Goal: Information Seeking & Learning: Learn about a topic

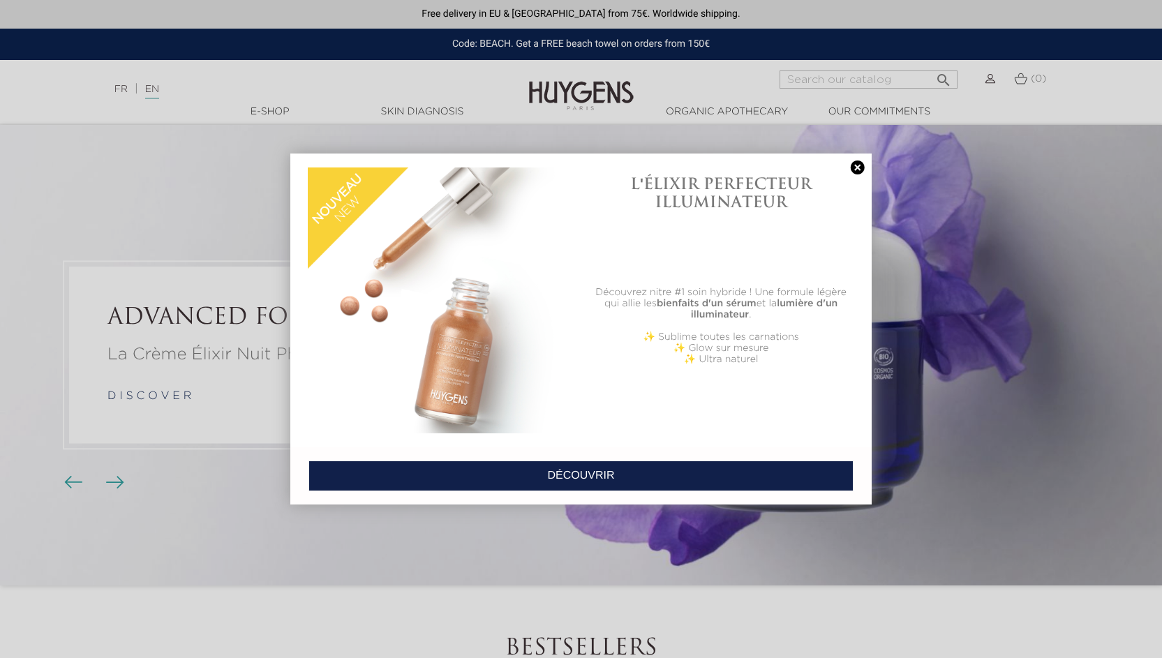
click at [858, 166] on link at bounding box center [858, 168] width 20 height 15
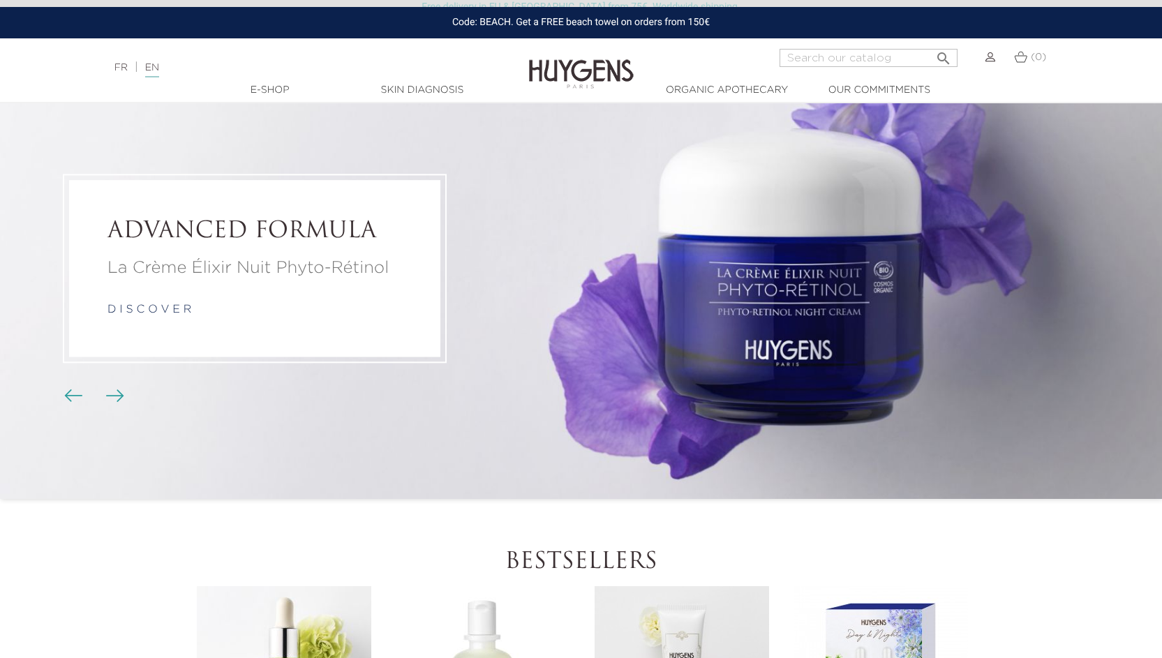
scroll to position [83, 0]
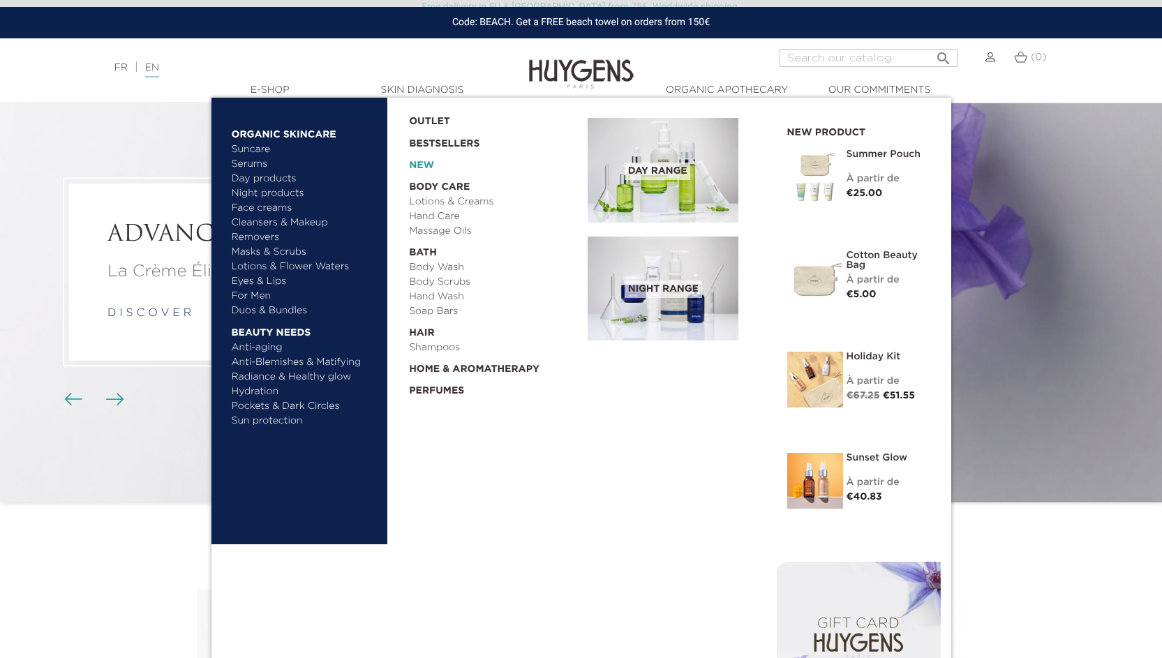
click at [419, 165] on link "New" at bounding box center [493, 163] width 169 height 22
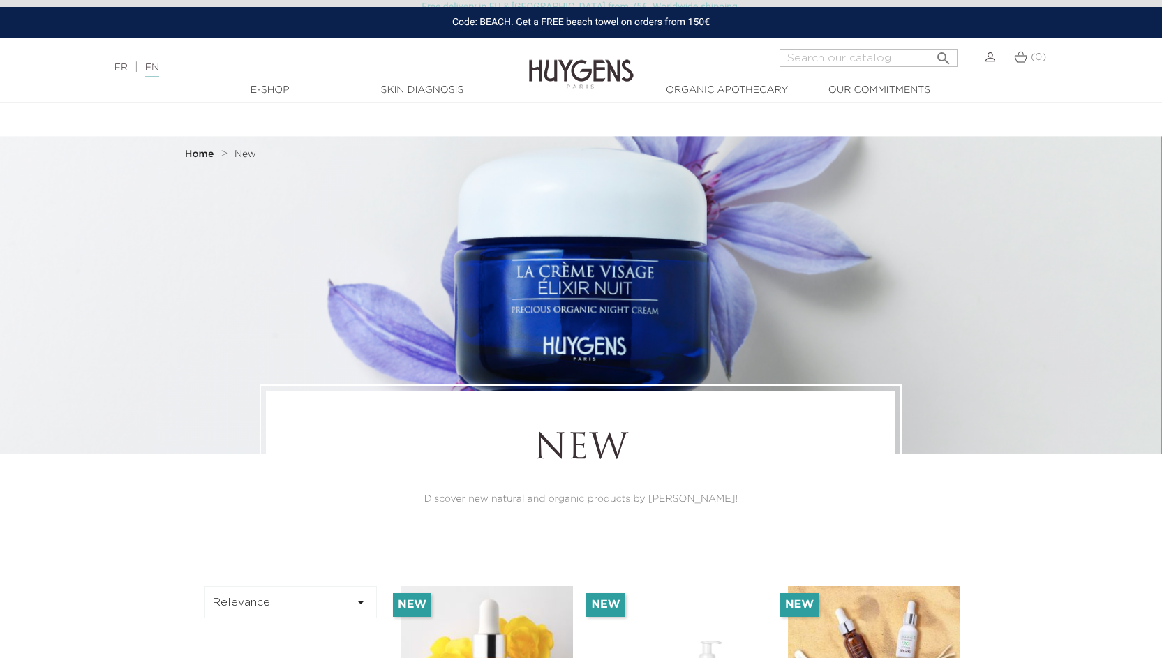
scroll to position [279, 0]
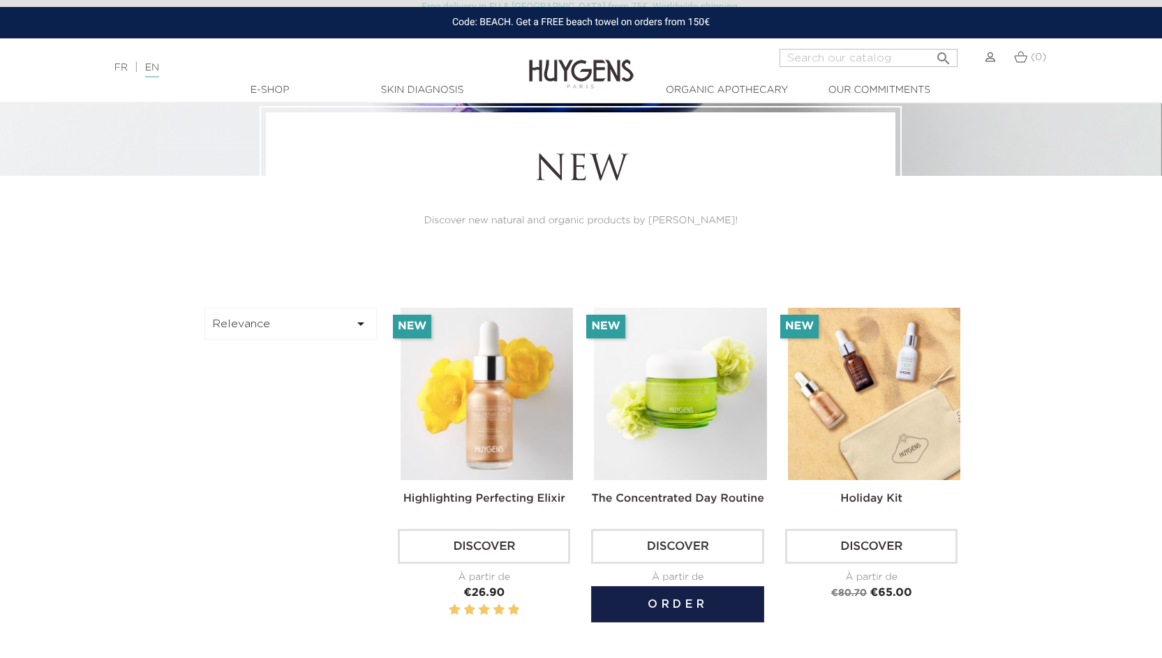
click at [633, 387] on img at bounding box center [680, 394] width 172 height 172
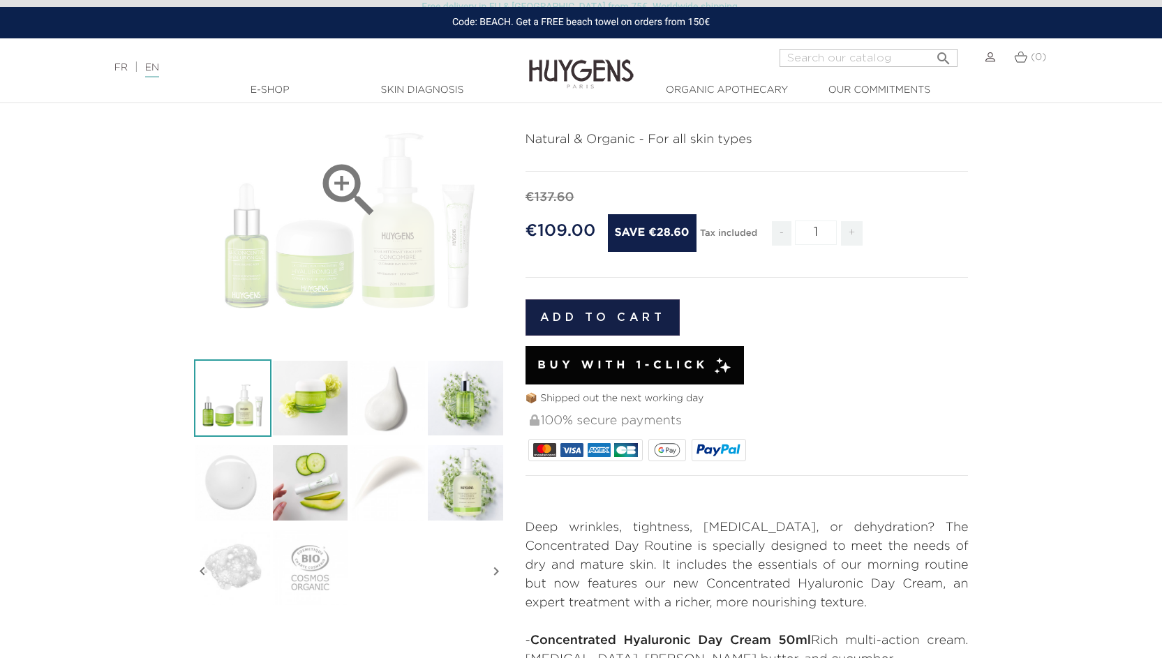
scroll to position [149, 0]
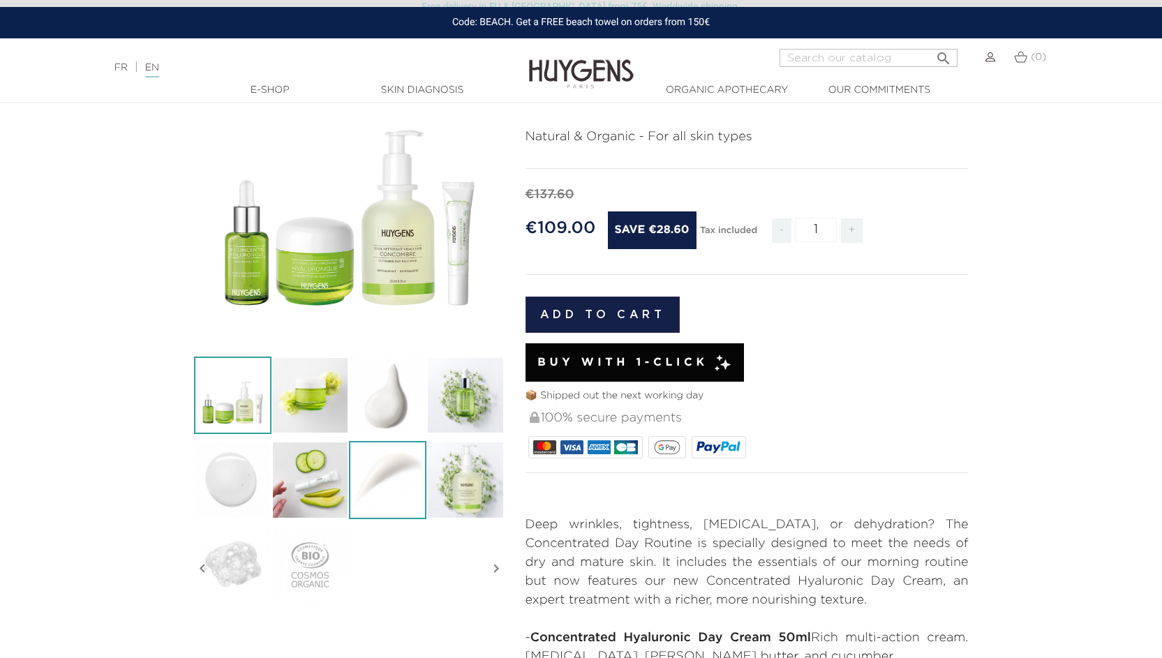
click at [369, 468] on img at bounding box center [387, 479] width 77 height 77
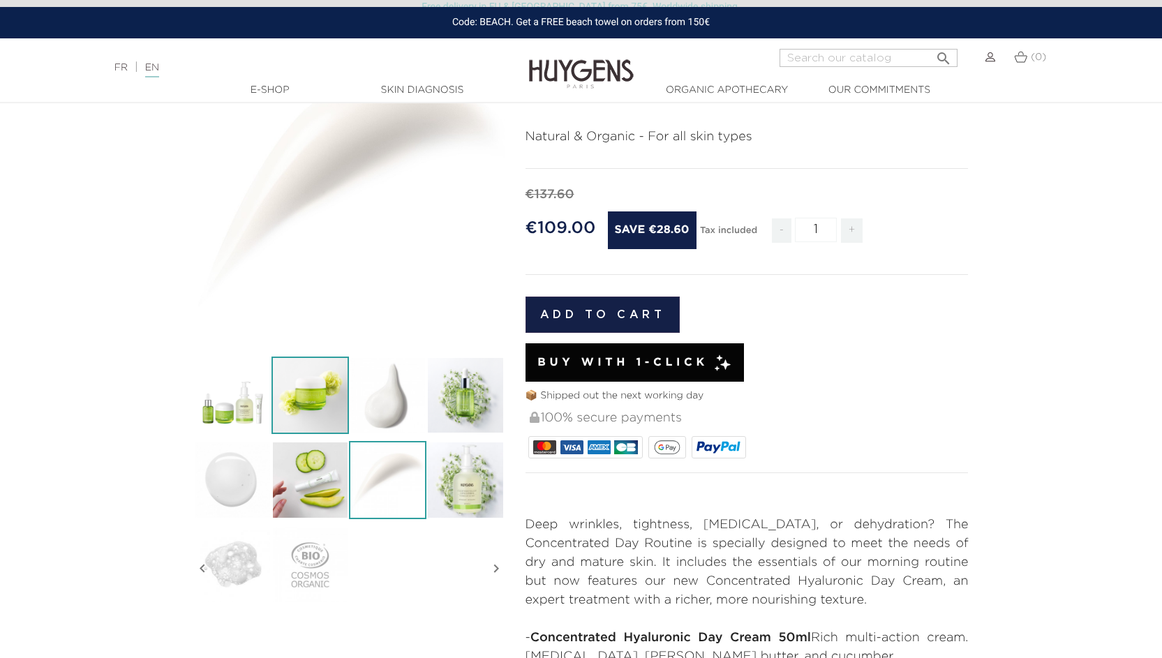
click at [317, 394] on img at bounding box center [310, 395] width 77 height 77
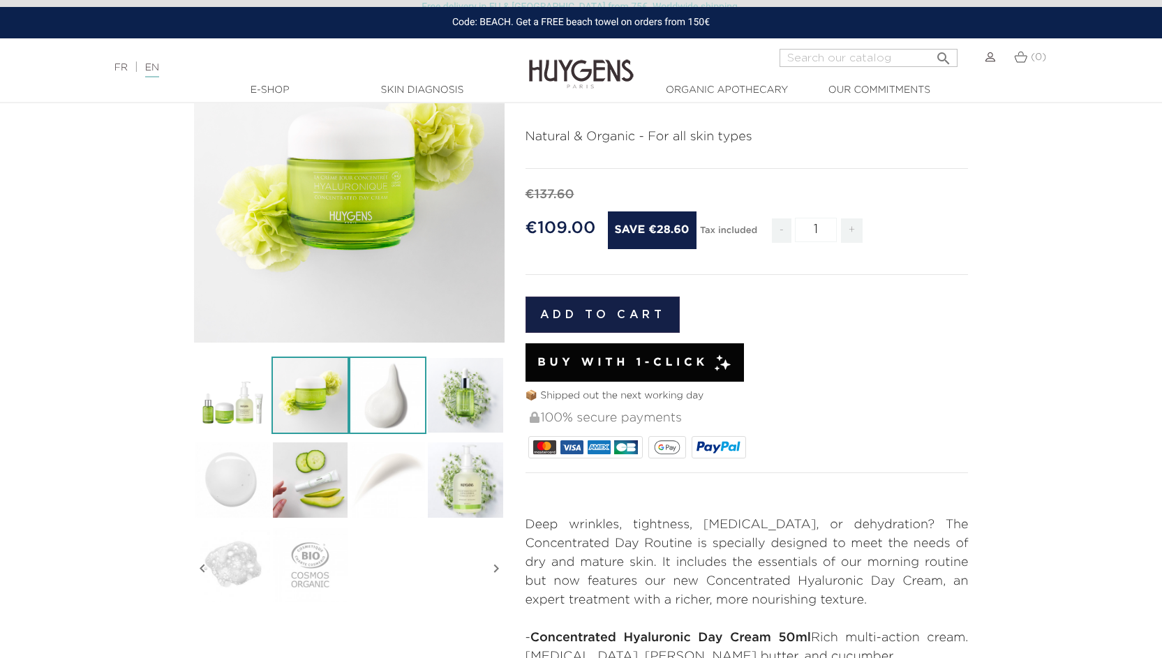
click at [390, 408] on img at bounding box center [387, 395] width 77 height 77
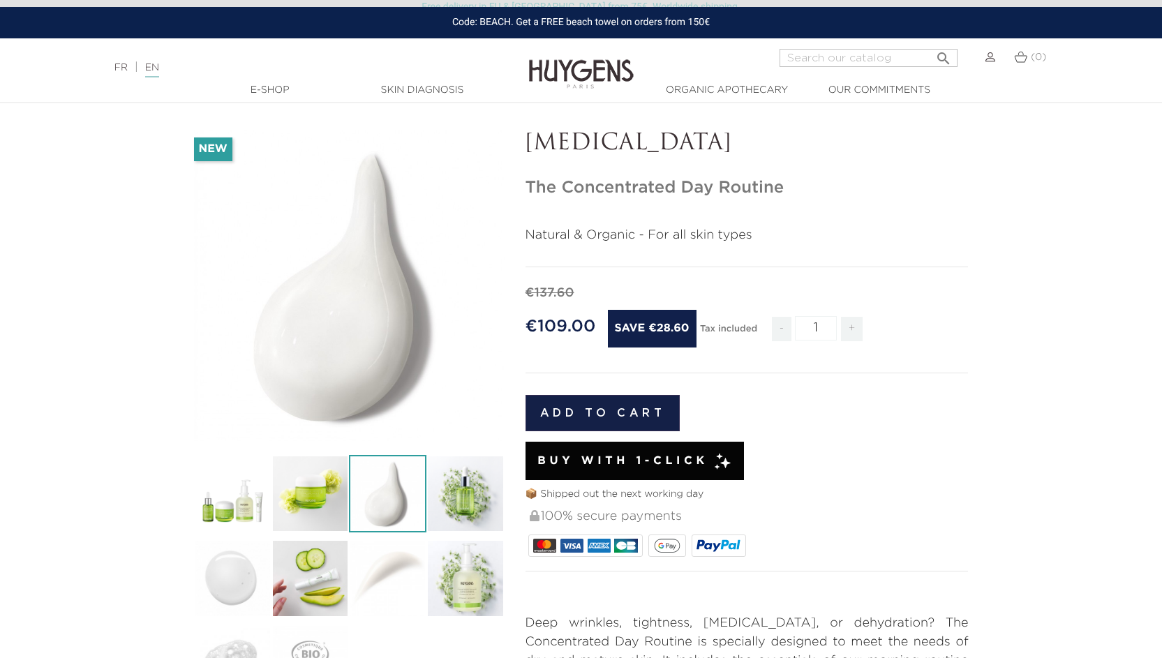
scroll to position [45, 0]
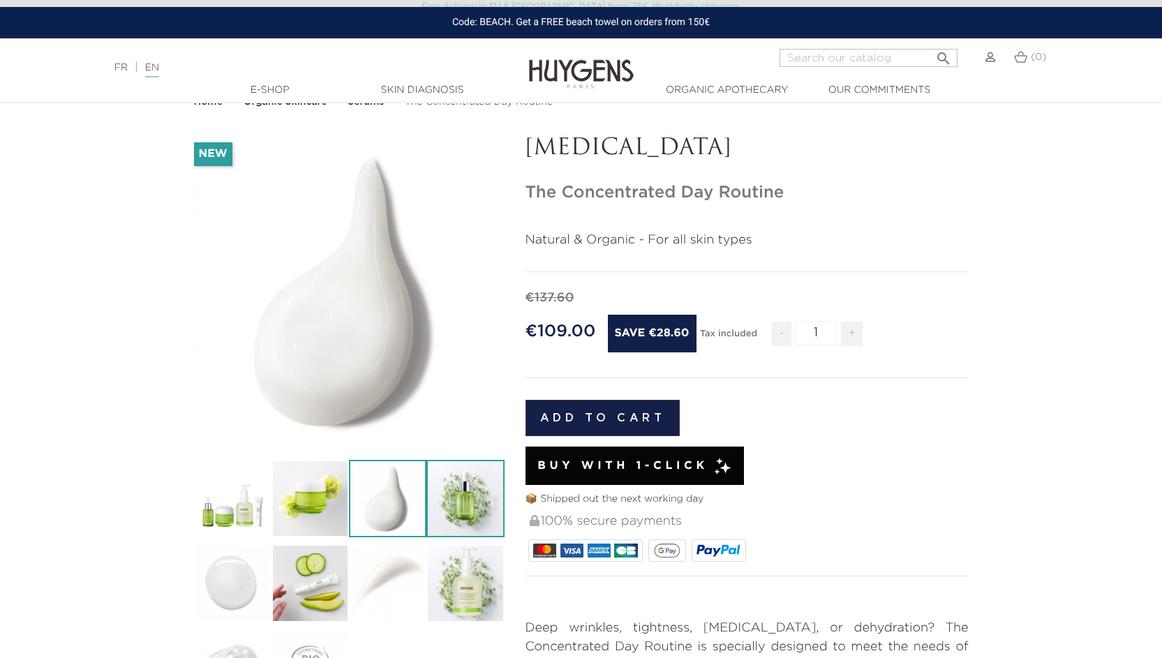
click at [474, 486] on img at bounding box center [465, 498] width 77 height 77
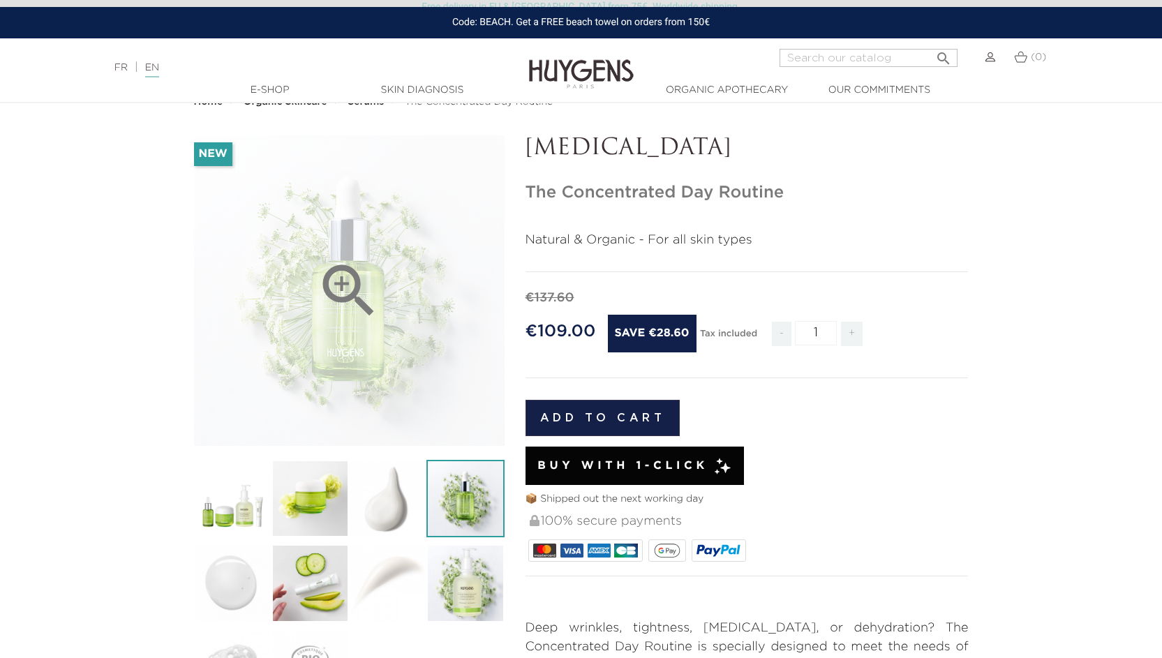
click at [343, 267] on icon "" at bounding box center [349, 291] width 70 height 70
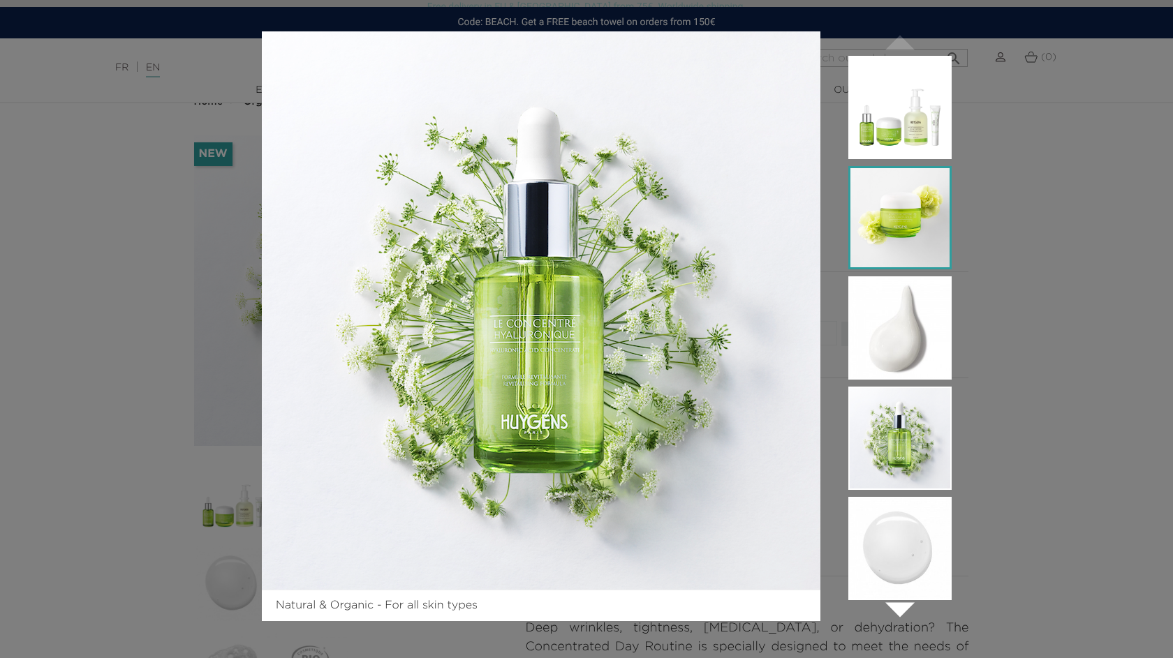
click at [905, 205] on img at bounding box center [899, 217] width 103 height 103
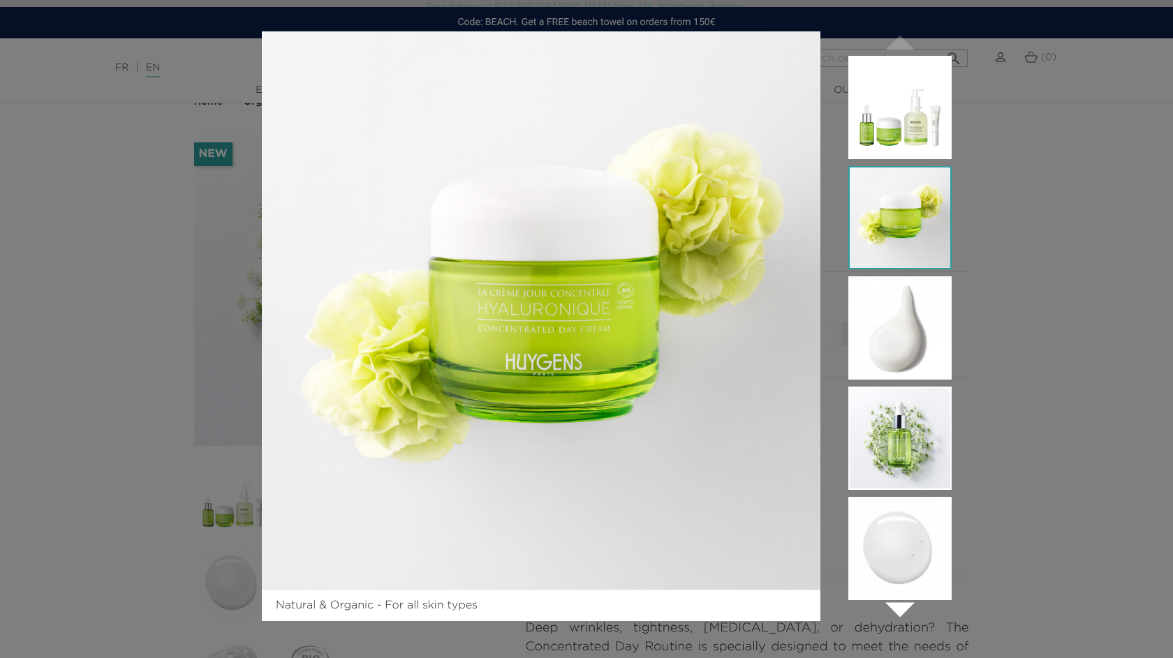
click at [1023, 91] on div "Natural & Organic - For all skin types " at bounding box center [586, 329] width 1173 height 658
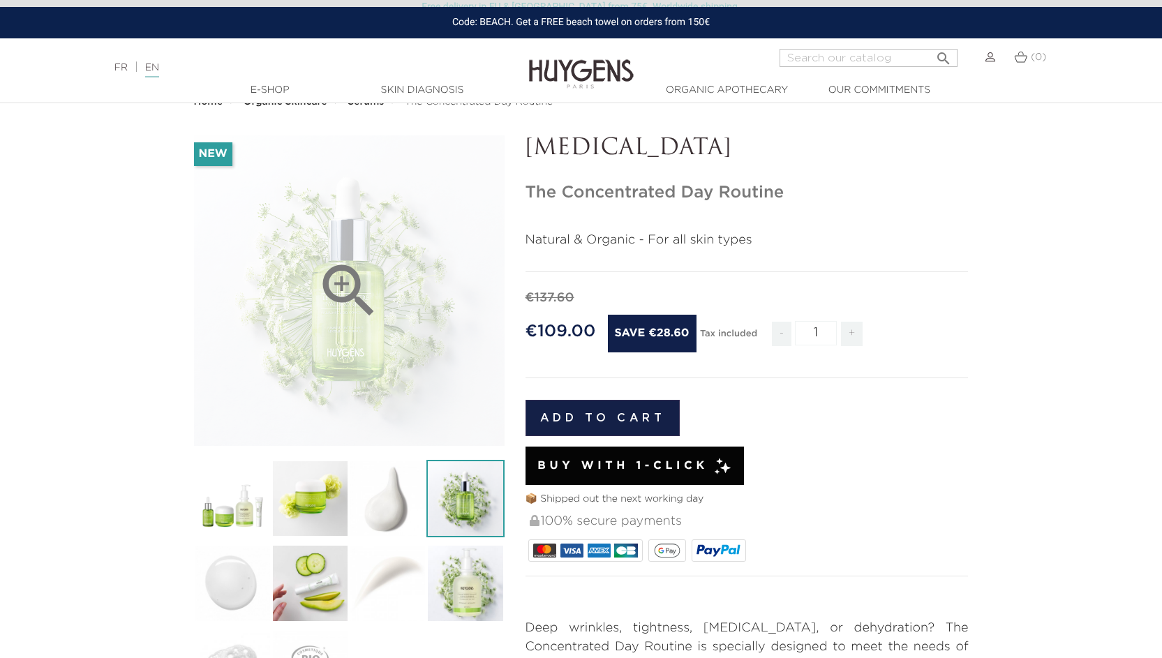
click at [447, 279] on div "" at bounding box center [349, 290] width 311 height 311
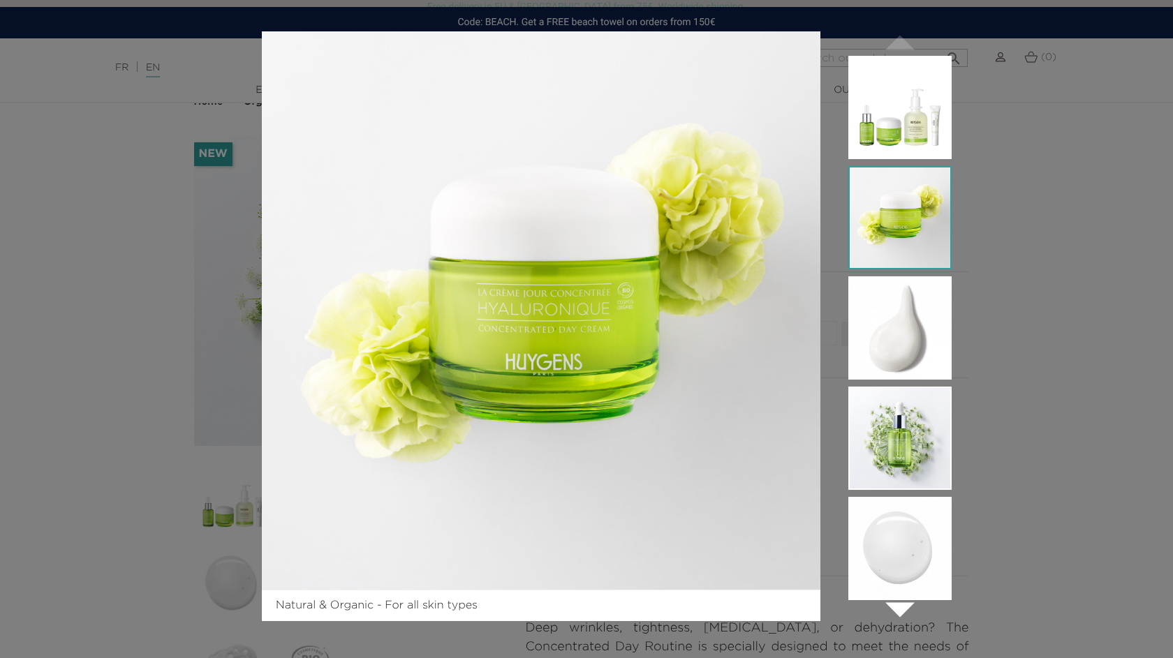
click at [898, 610] on icon "" at bounding box center [900, 609] width 70 height 70
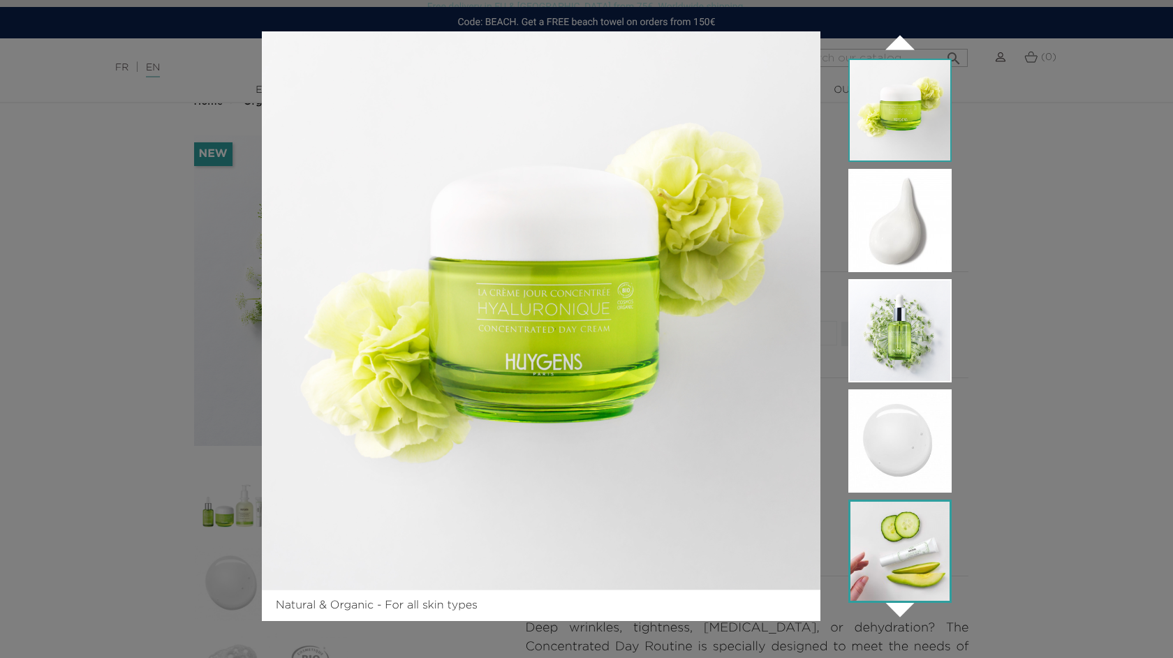
click at [904, 561] on img at bounding box center [899, 551] width 103 height 103
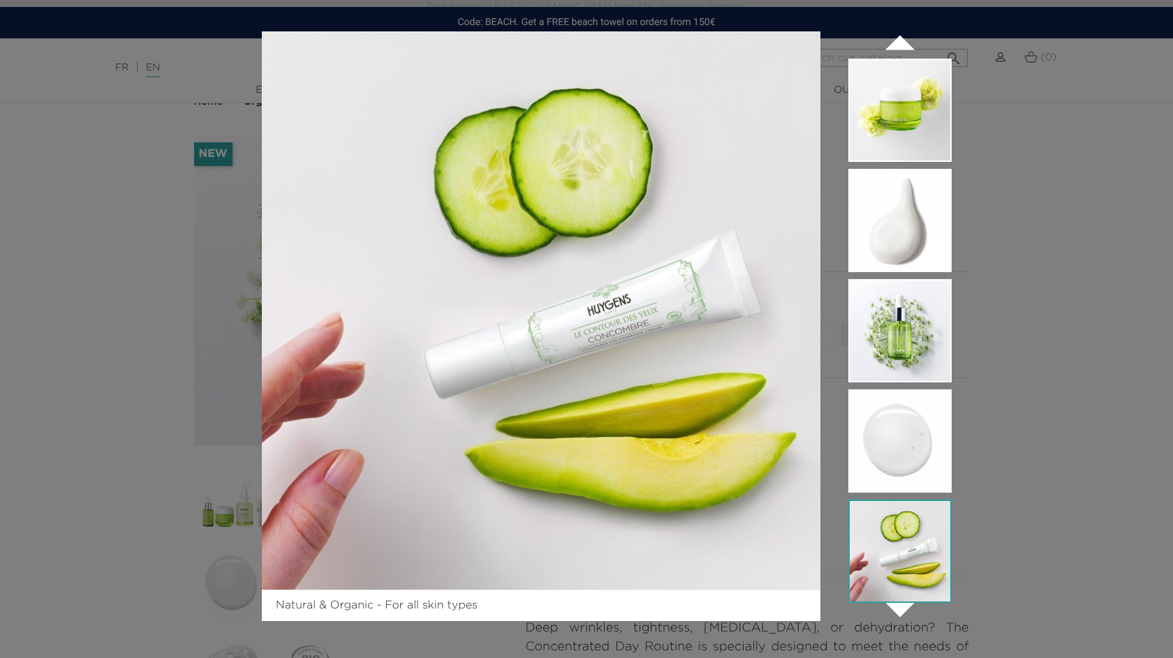
click at [899, 610] on icon "" at bounding box center [900, 609] width 70 height 70
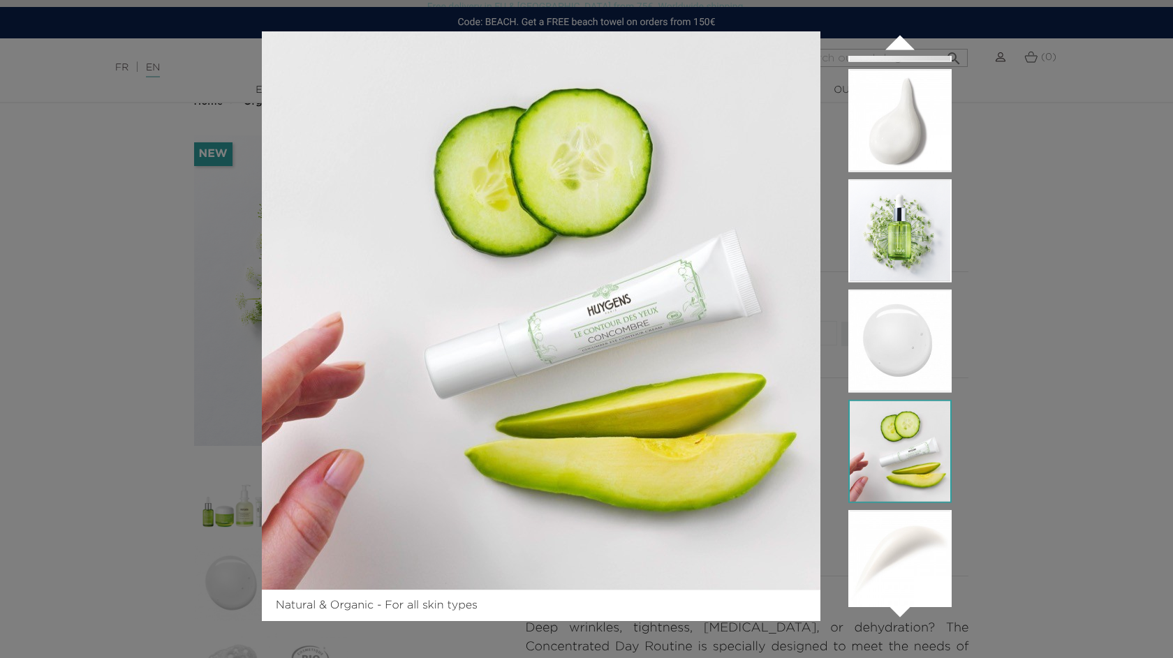
click at [899, 610] on icon "" at bounding box center [900, 609] width 70 height 70
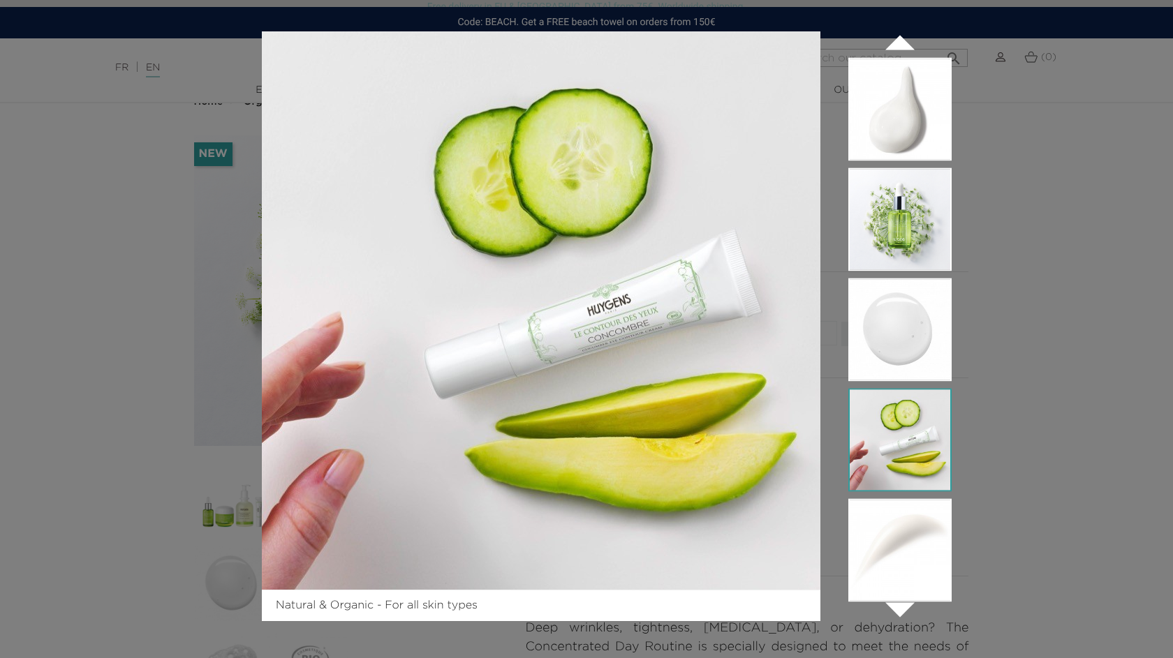
click at [899, 610] on icon "" at bounding box center [900, 609] width 70 height 70
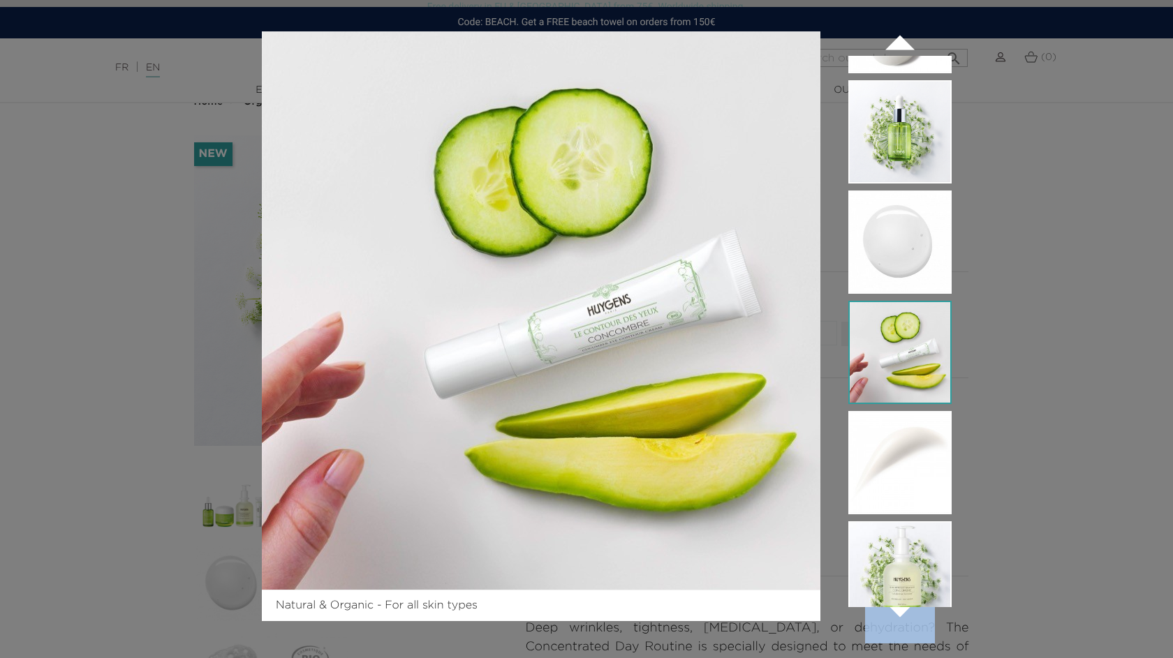
click at [899, 610] on icon "" at bounding box center [900, 609] width 70 height 70
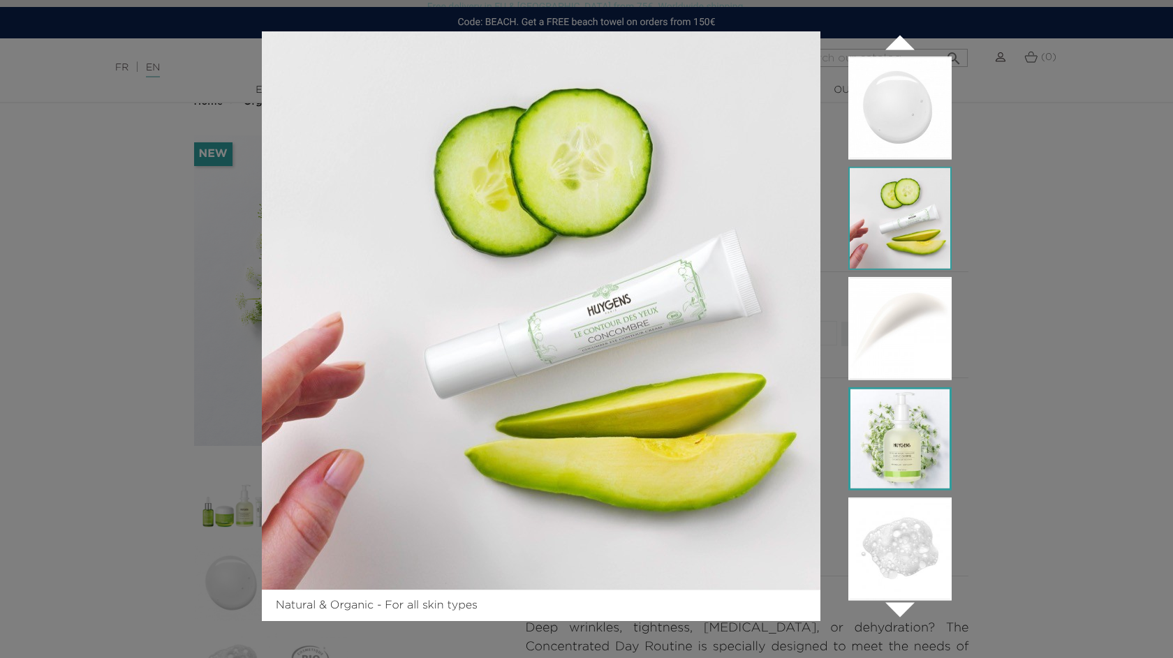
click at [900, 464] on img at bounding box center [899, 438] width 103 height 103
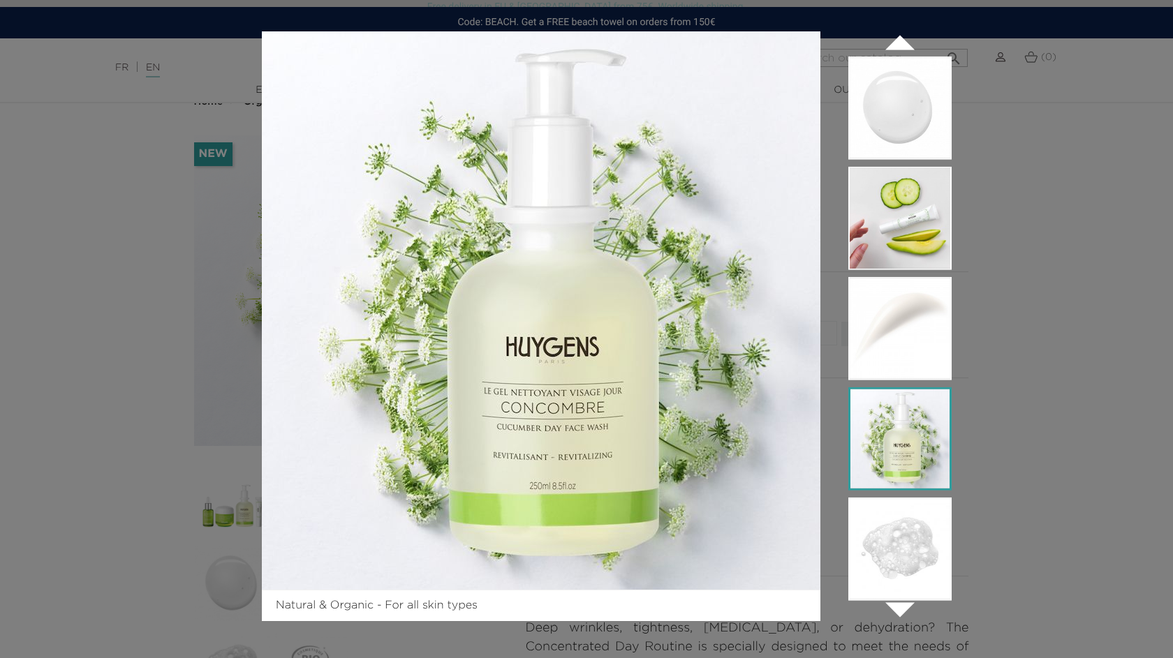
click at [900, 464] on img at bounding box center [899, 438] width 103 height 103
click at [90, 231] on div "Natural & Organic - For all skin types " at bounding box center [586, 329] width 1173 height 658
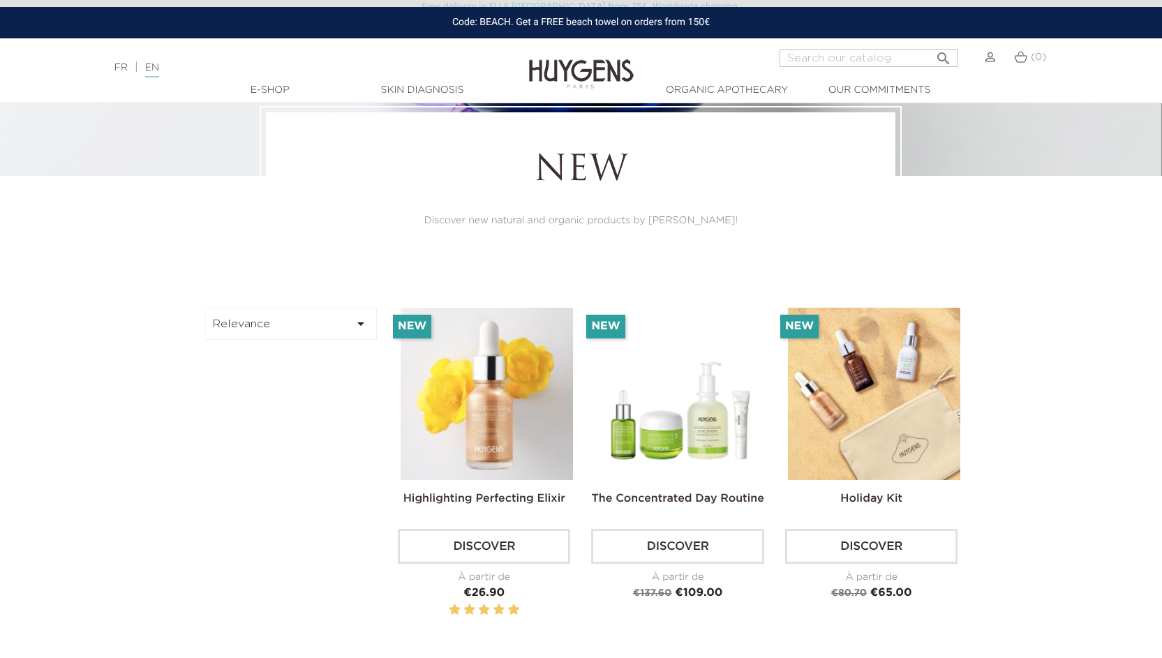
scroll to position [279, 0]
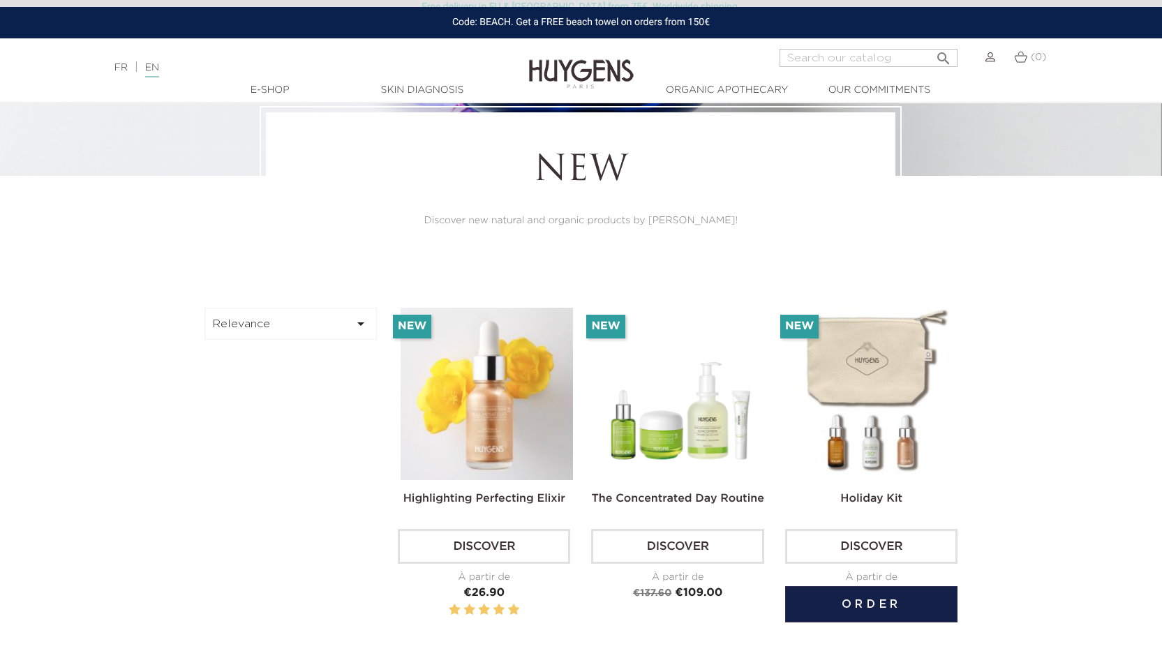
click at [882, 429] on img at bounding box center [874, 394] width 172 height 172
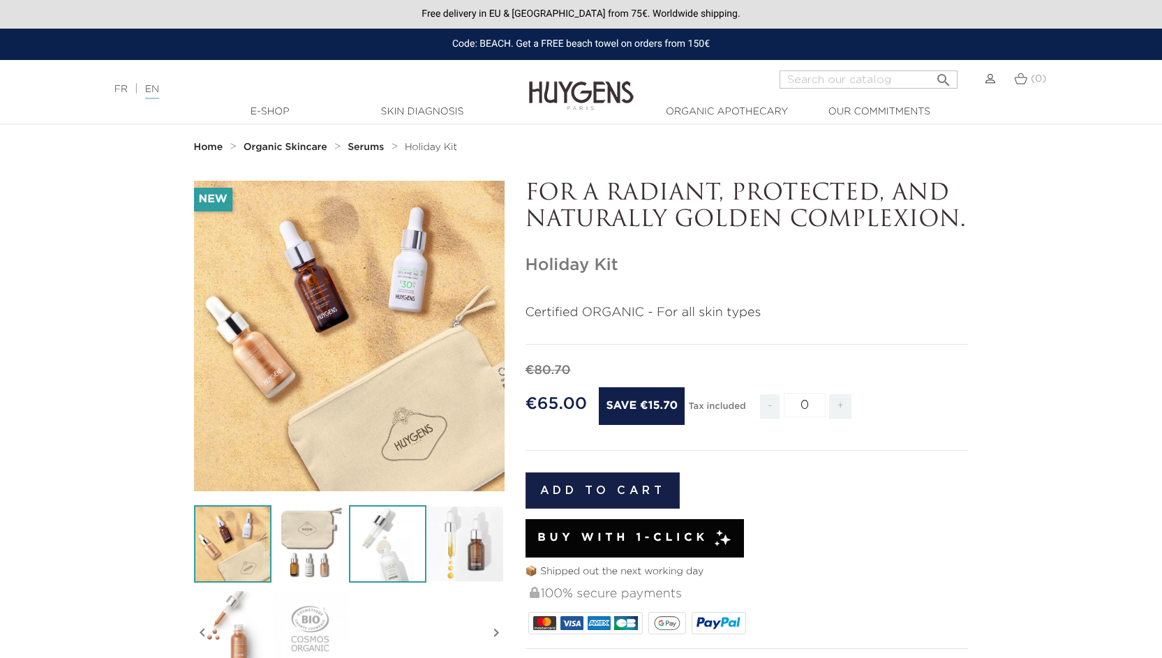
click at [387, 538] on img at bounding box center [387, 543] width 77 height 77
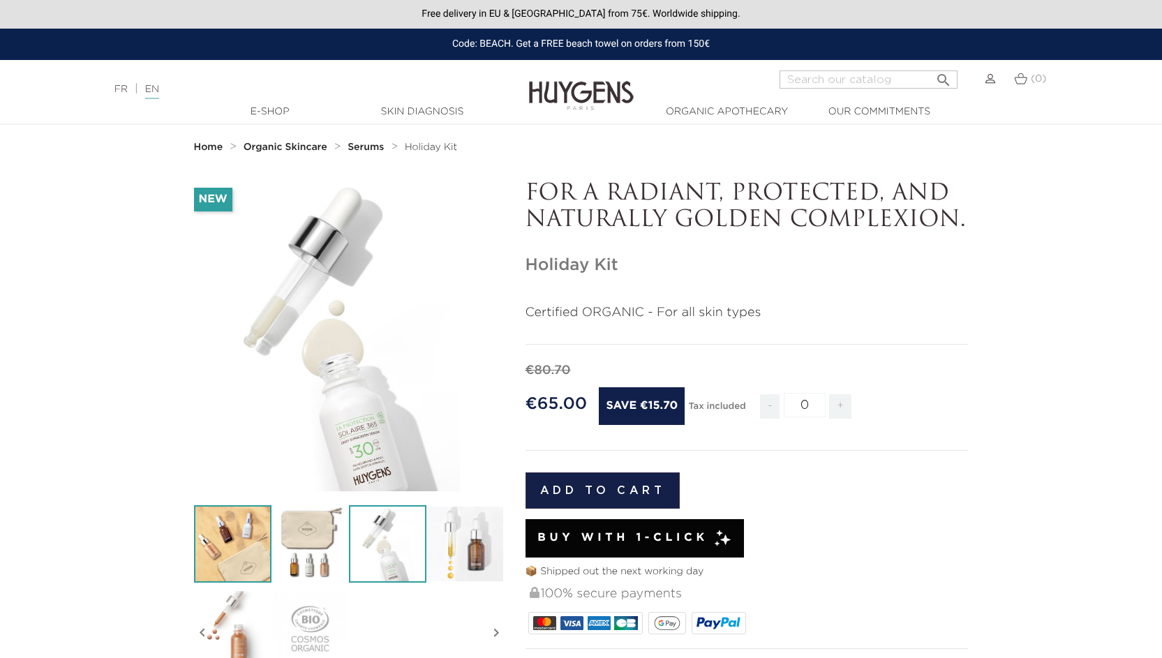
click at [235, 553] on img at bounding box center [232, 543] width 77 height 77
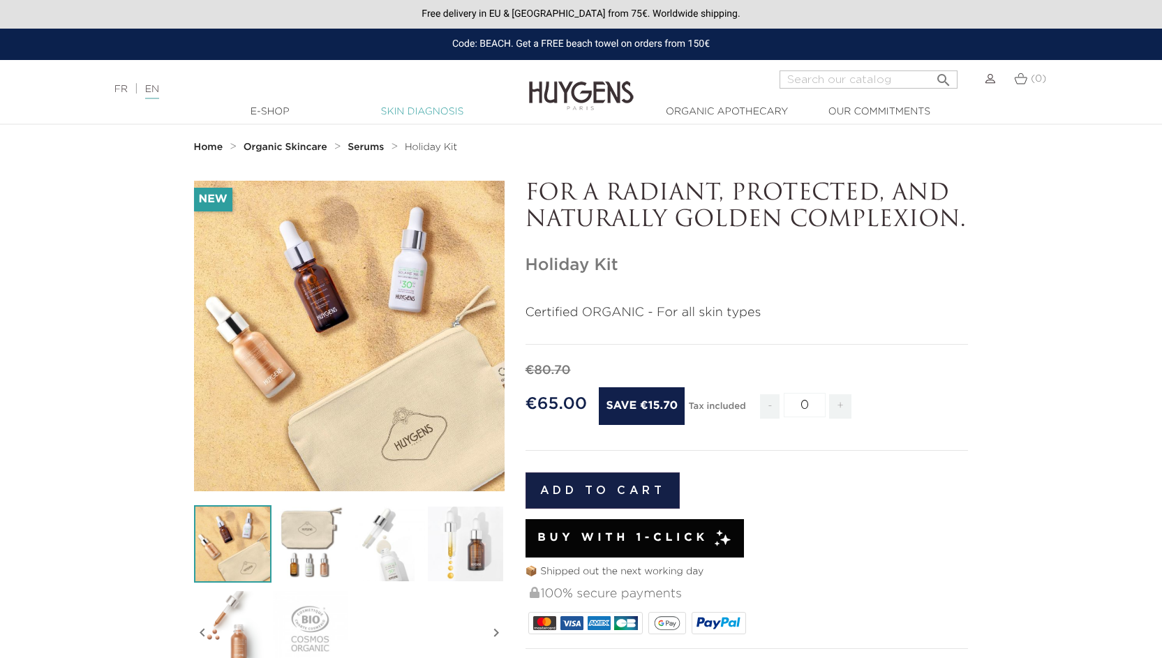
click at [429, 111] on link "Skin Diagnosis" at bounding box center [423, 112] width 140 height 15
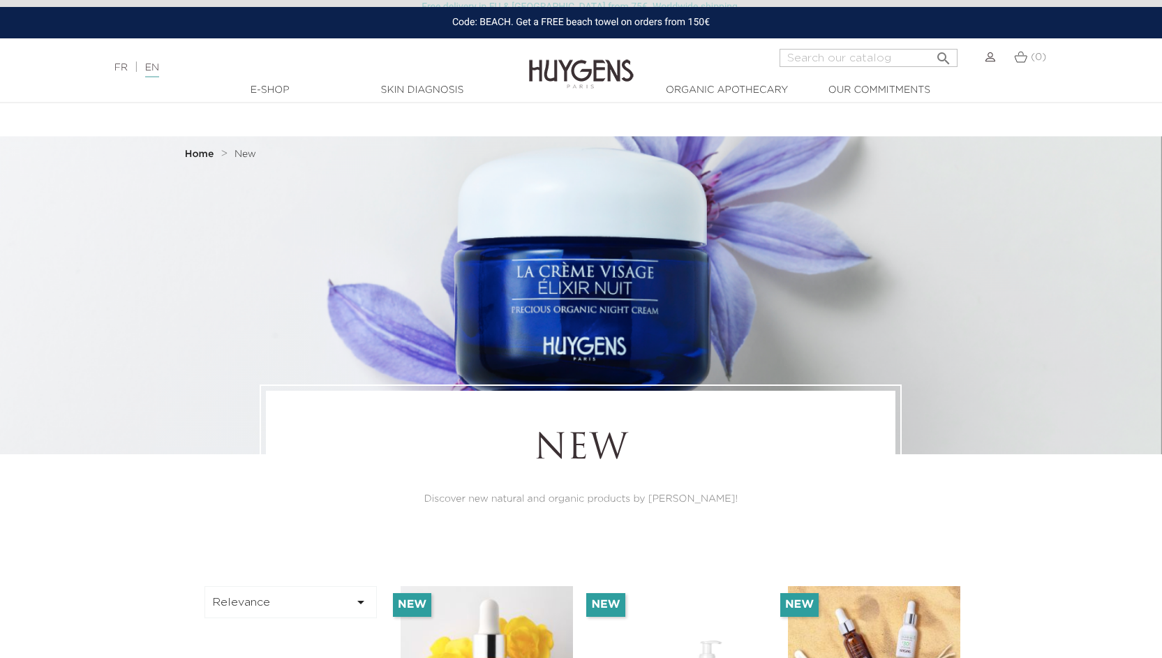
scroll to position [279, 0]
